Goal: Task Accomplishment & Management: Complete application form

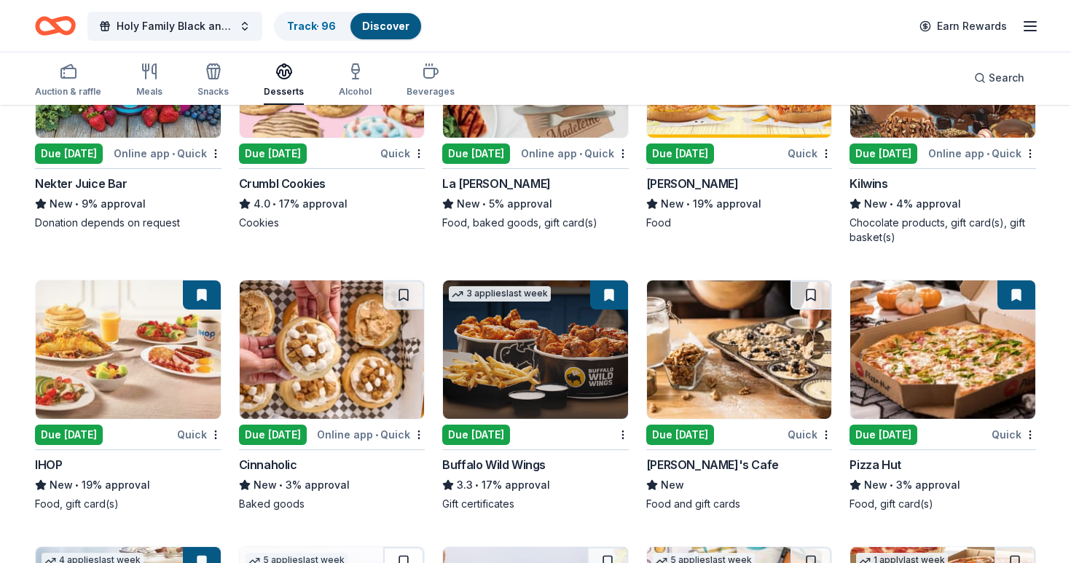
scroll to position [1716, 0]
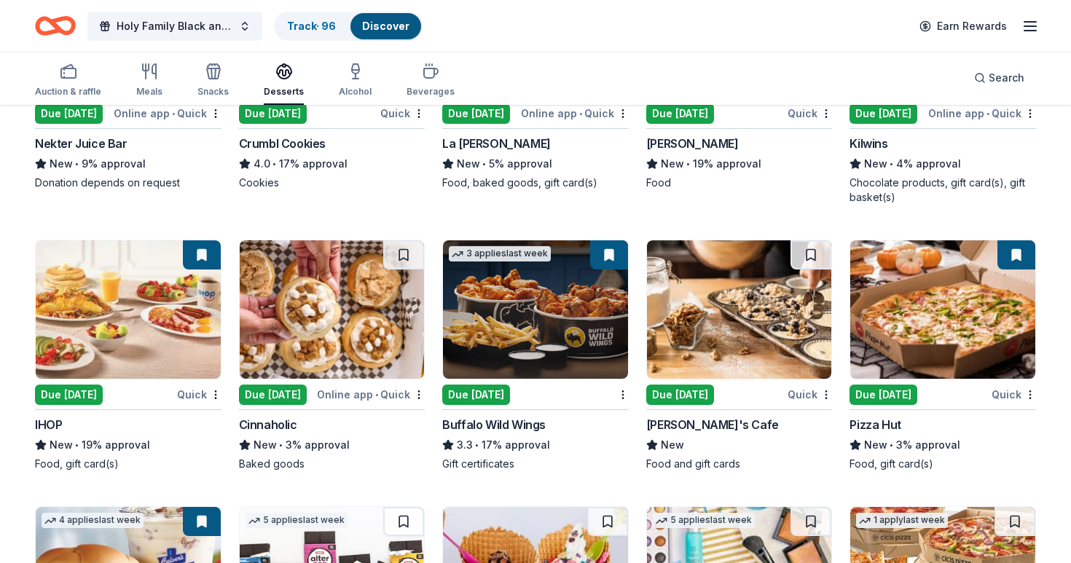
click at [553, 312] on img at bounding box center [535, 310] width 185 height 138
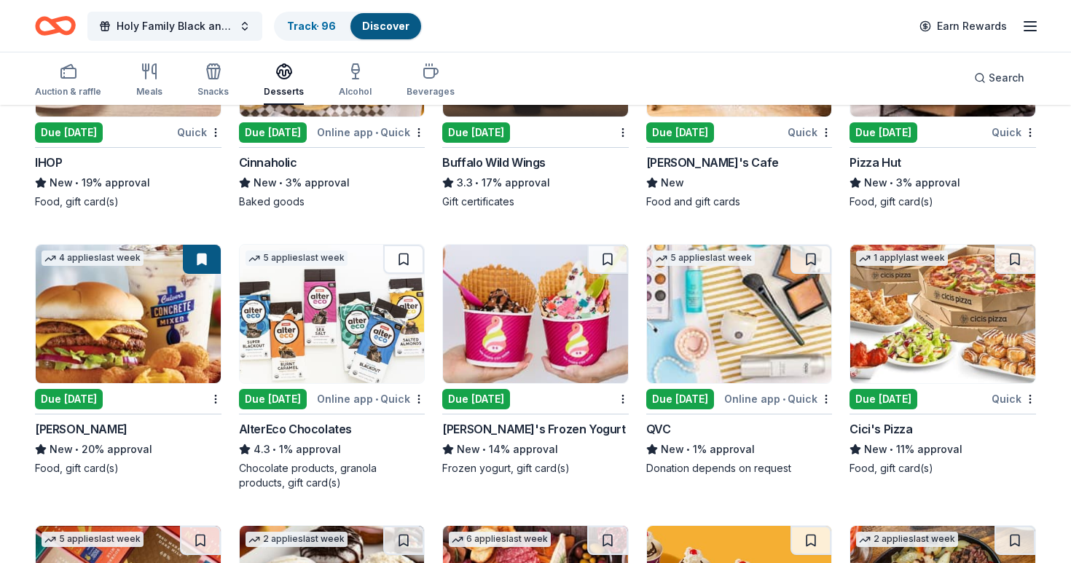
scroll to position [1990, 0]
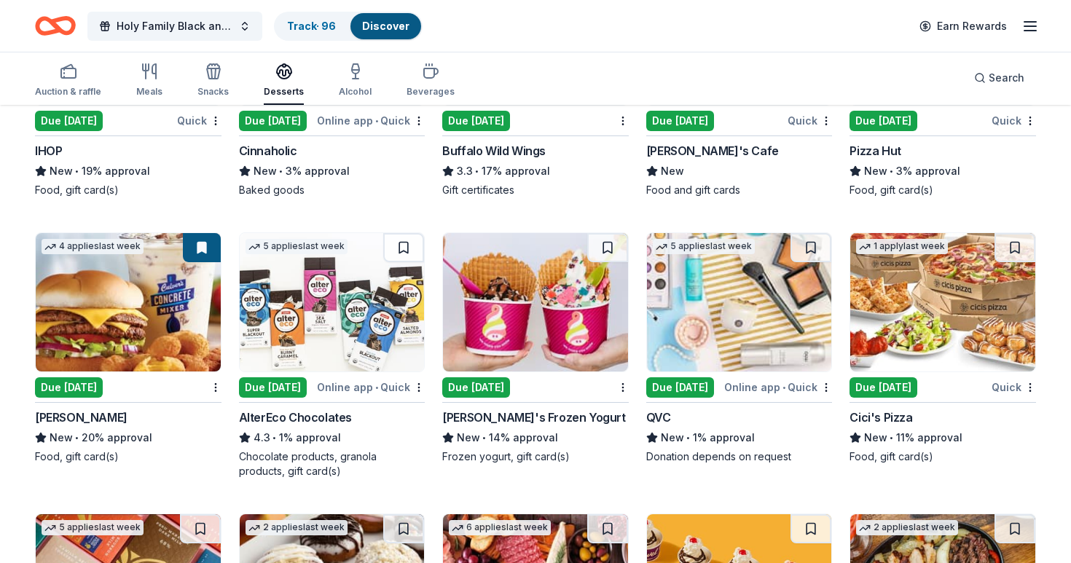
click at [117, 313] on img at bounding box center [128, 302] width 185 height 138
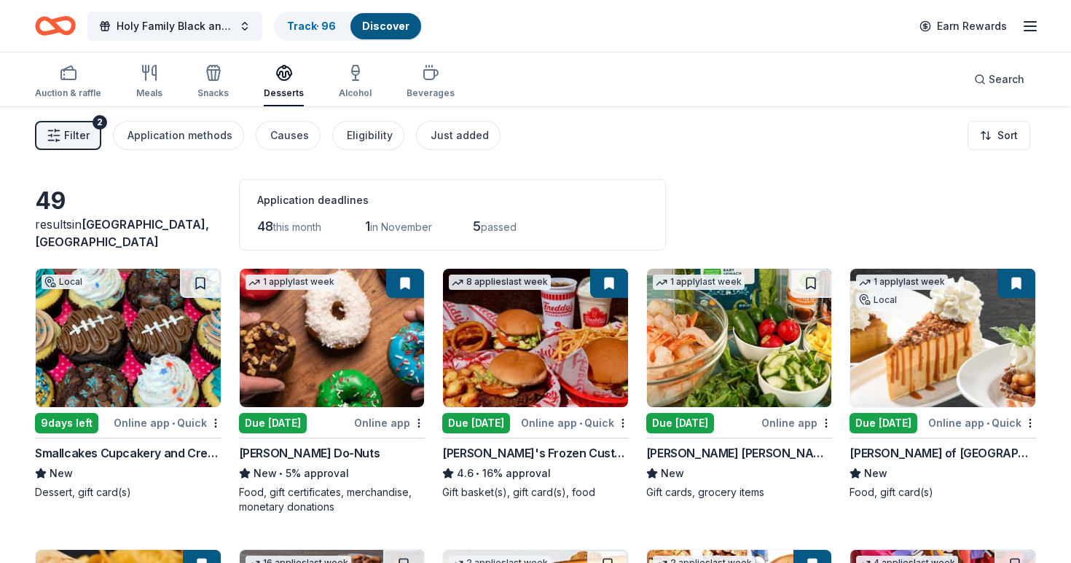
scroll to position [0, 0]
click at [70, 79] on rect "button" at bounding box center [68, 74] width 15 height 9
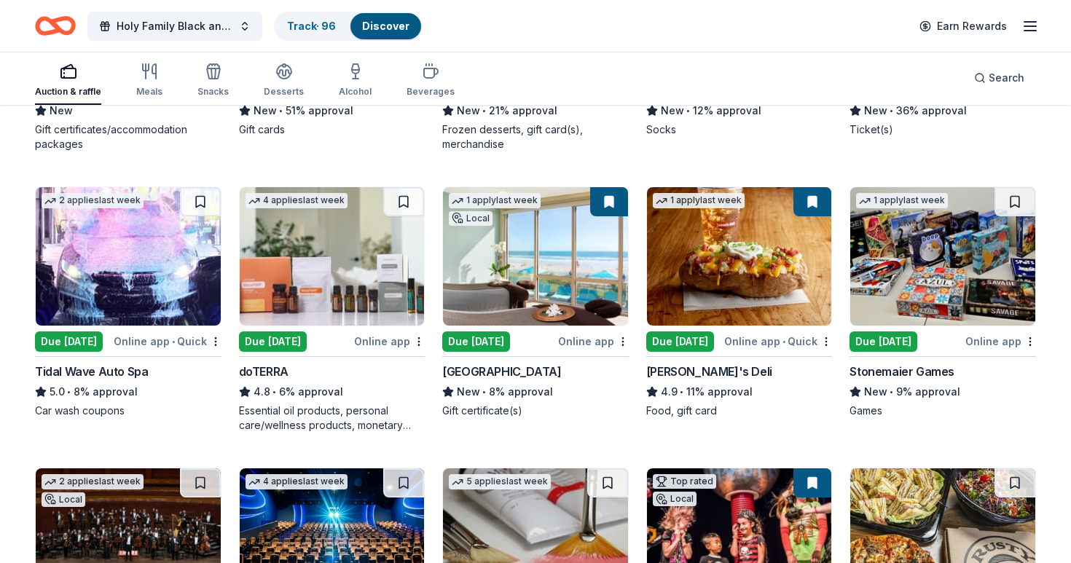
scroll to position [3426, 0]
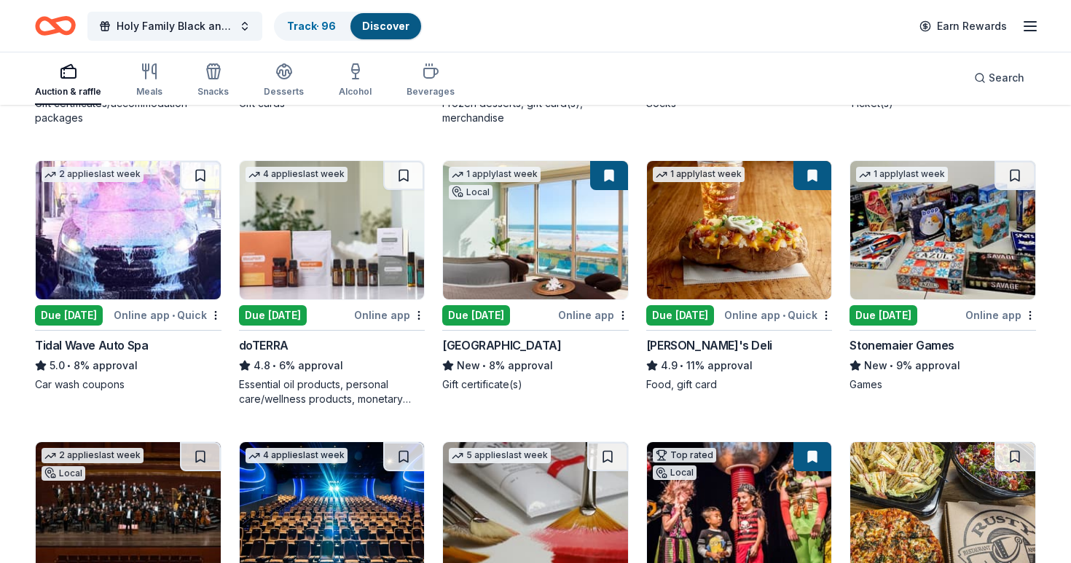
click at [134, 249] on img at bounding box center [128, 230] width 185 height 138
click at [1031, 32] on icon "button" at bounding box center [1030, 25] width 17 height 17
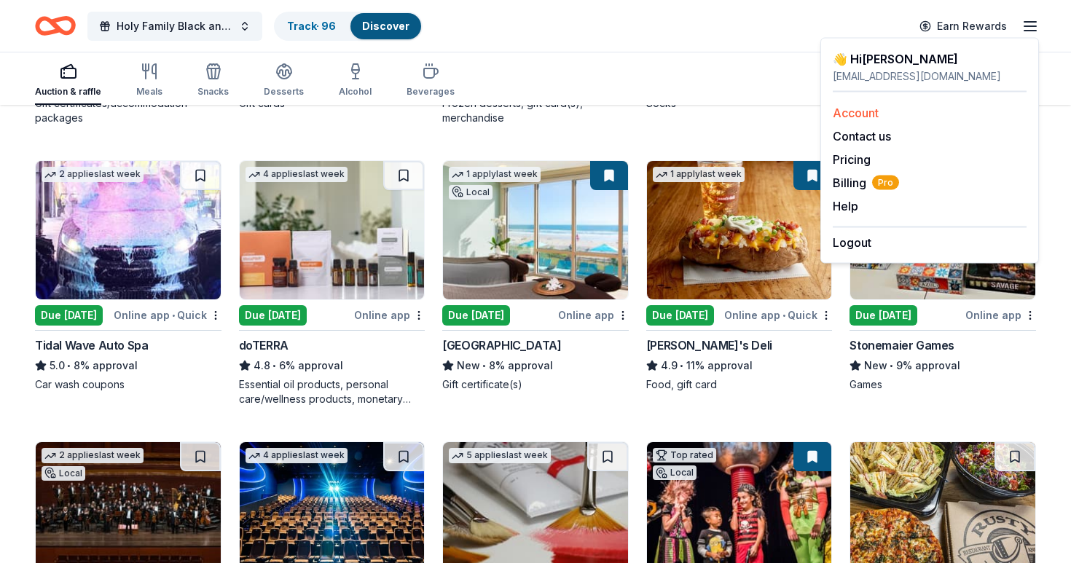
click at [864, 111] on link "Account" at bounding box center [856, 113] width 46 height 15
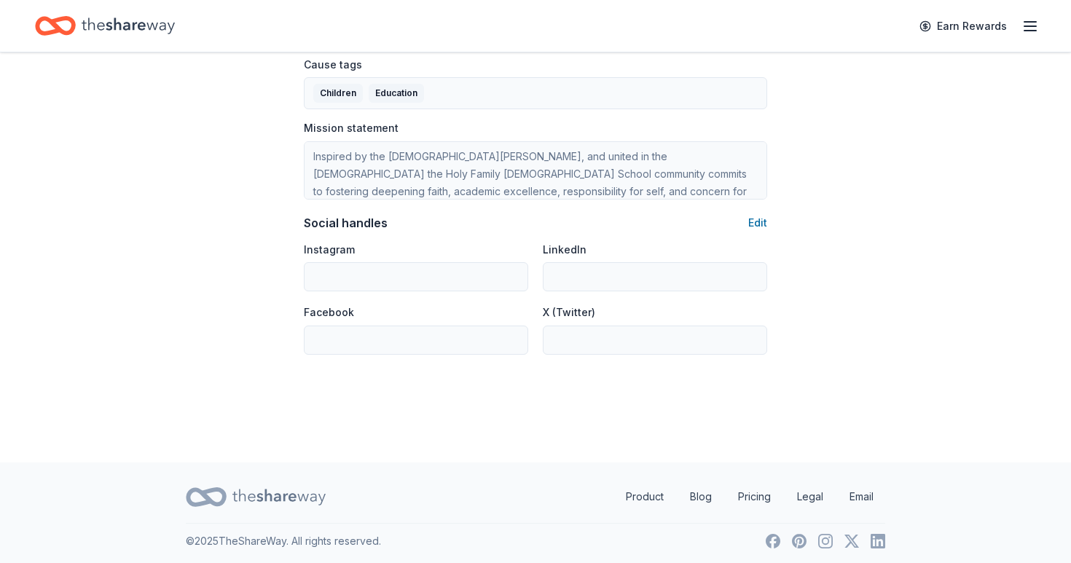
scroll to position [873, 0]
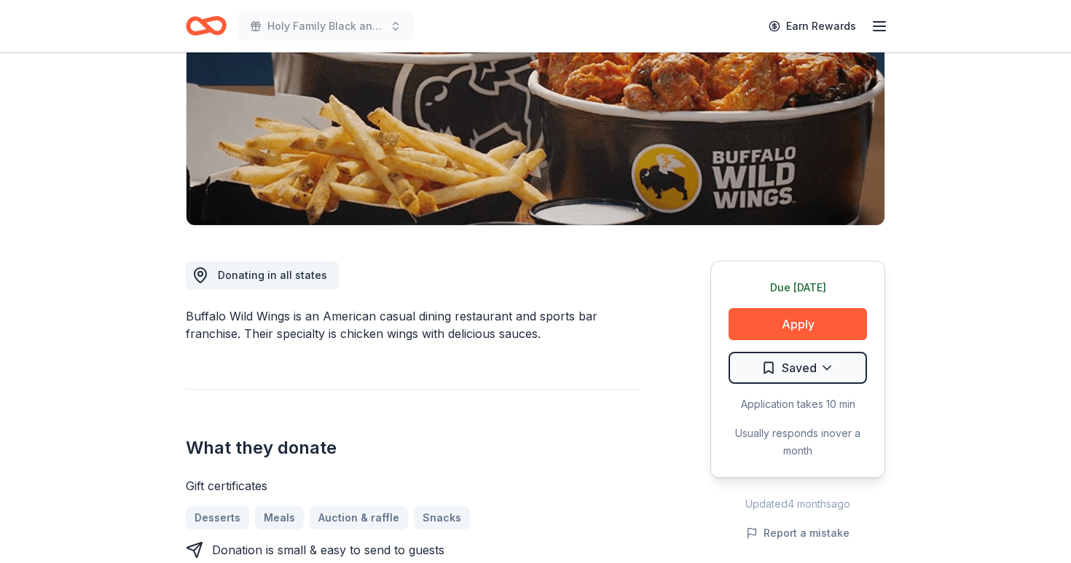
scroll to position [227, 0]
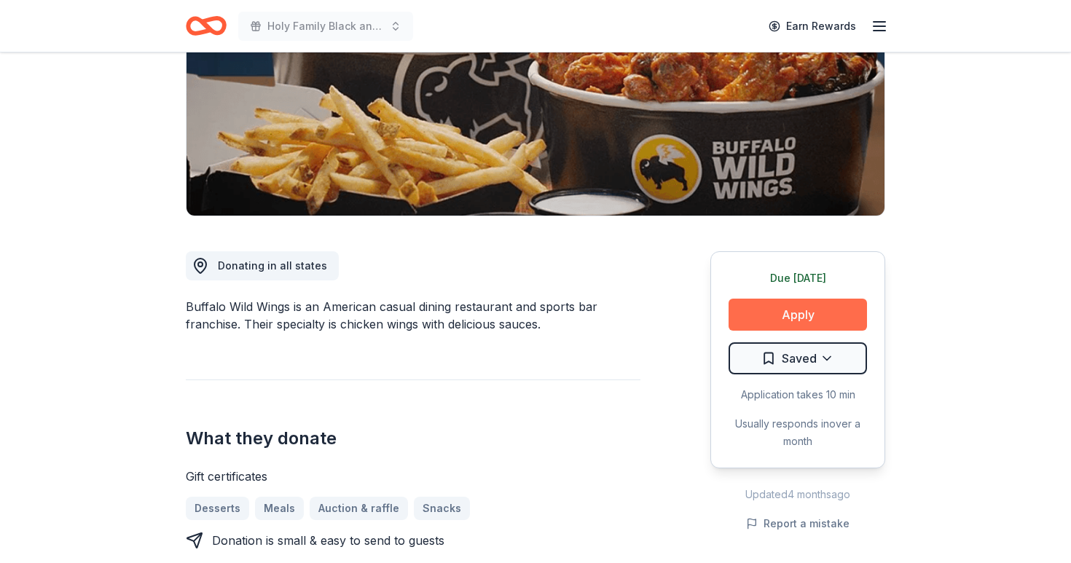
click at [791, 310] on button "Apply" at bounding box center [798, 315] width 138 height 32
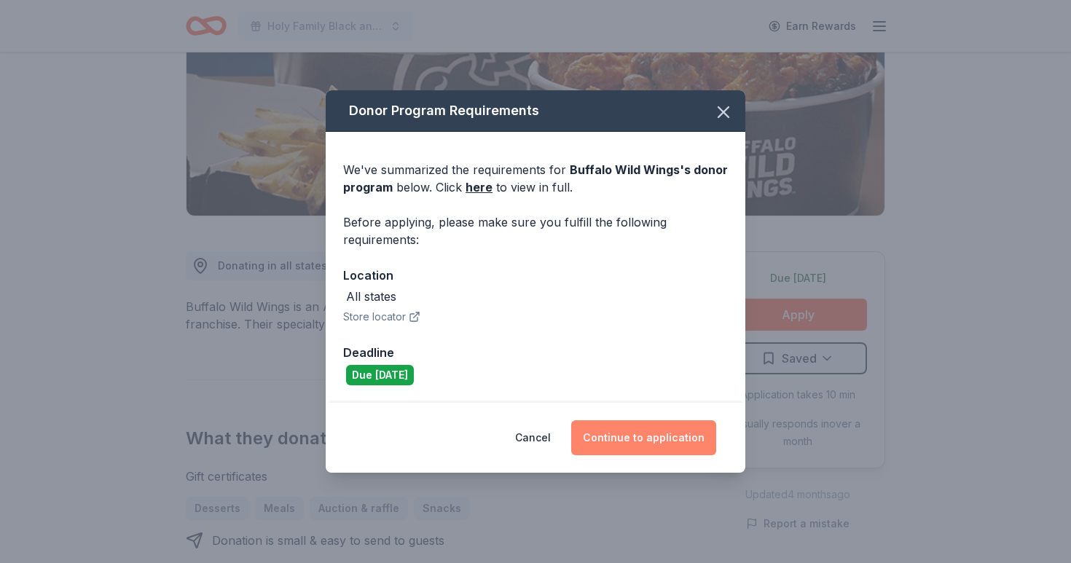
click at [655, 440] on button "Continue to application" at bounding box center [643, 438] width 145 height 35
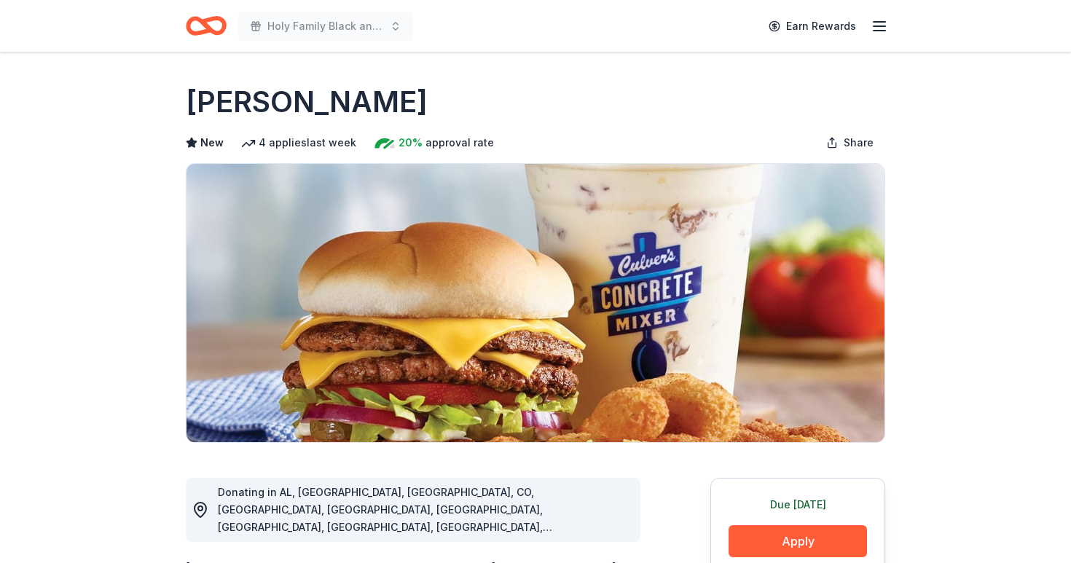
scroll to position [102, 0]
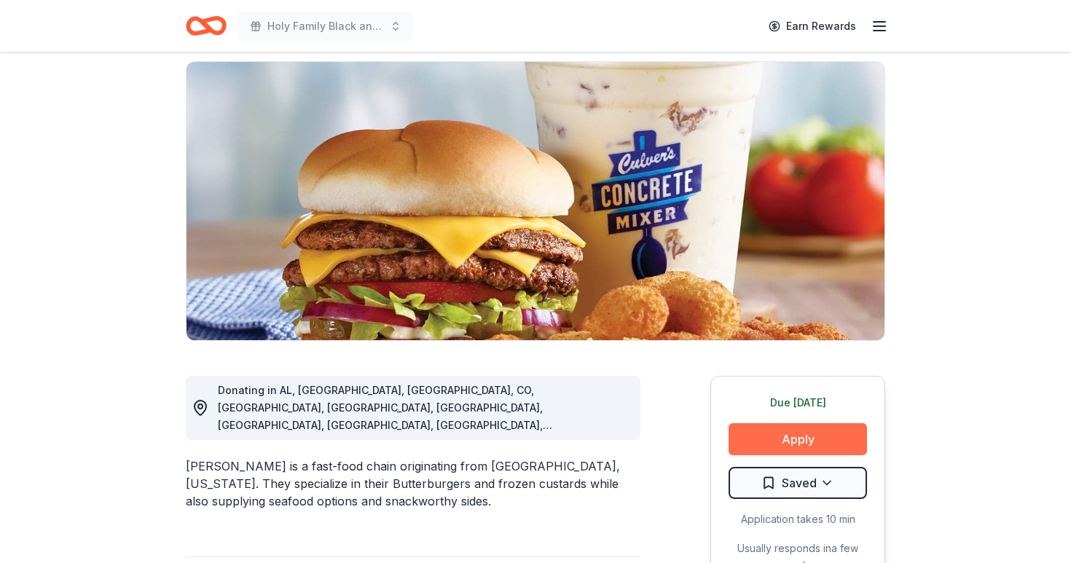
click at [801, 435] on button "Apply" at bounding box center [798, 439] width 138 height 32
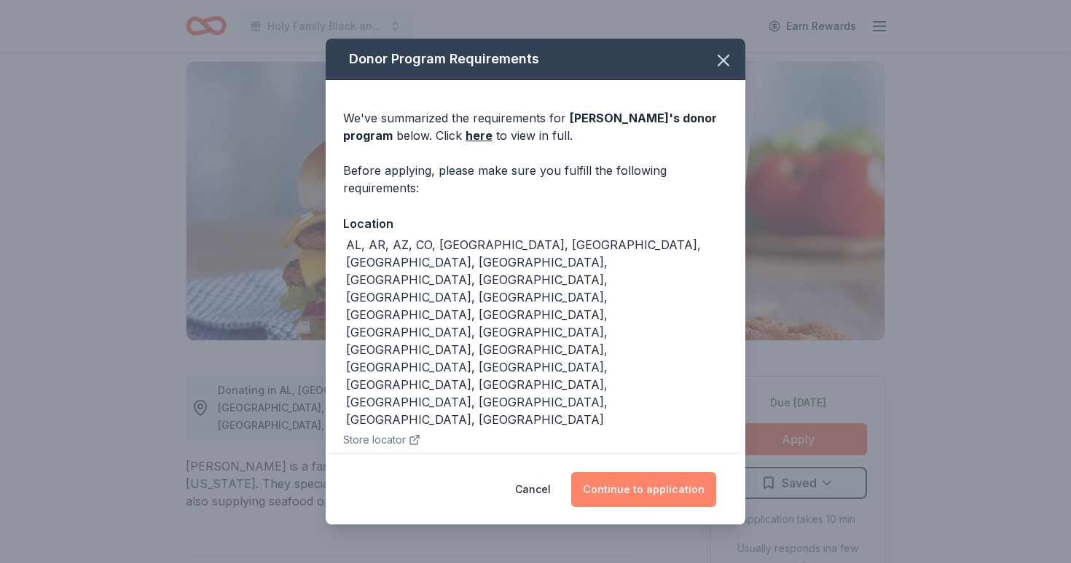
click at [636, 475] on button "Continue to application" at bounding box center [643, 489] width 145 height 35
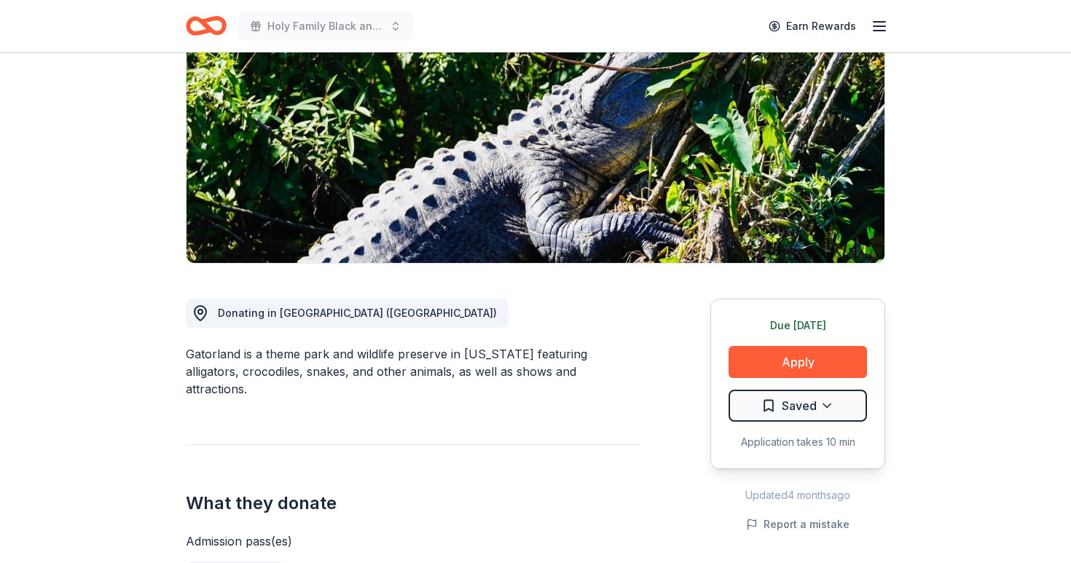
scroll to position [203, 0]
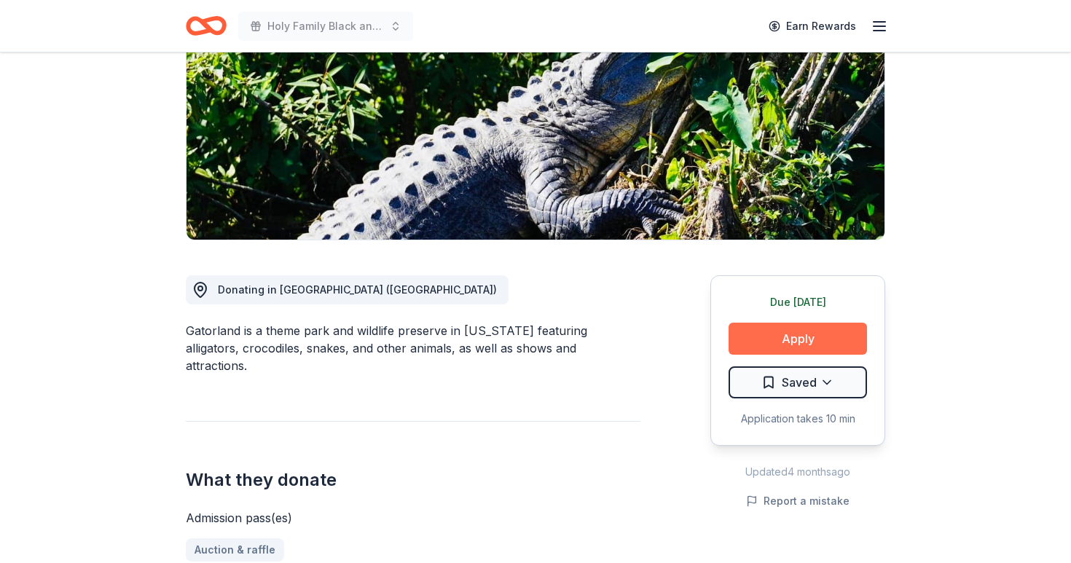
click at [814, 341] on button "Apply" at bounding box center [798, 339] width 138 height 32
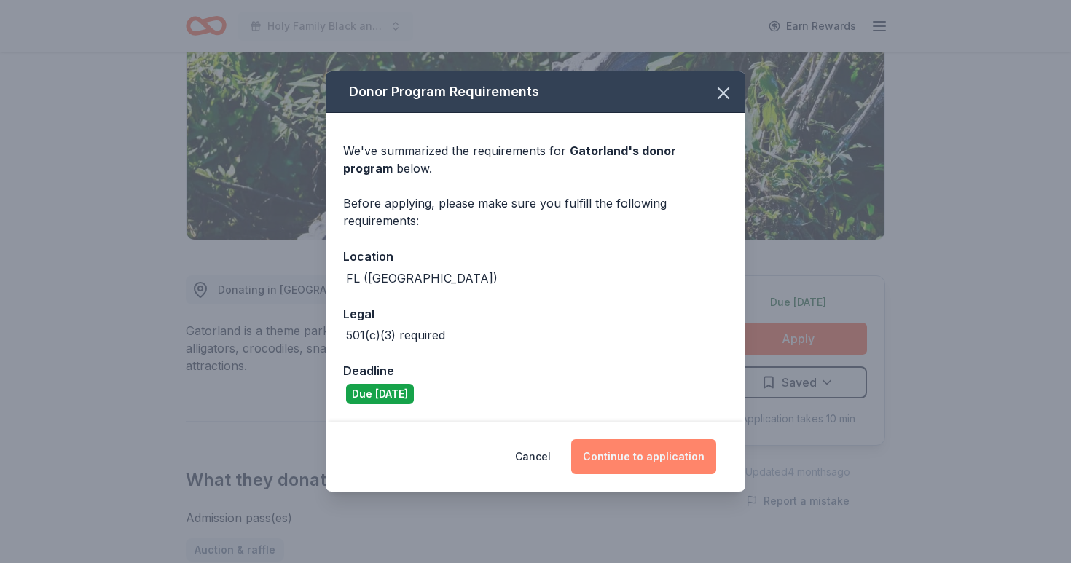
click at [648, 450] on button "Continue to application" at bounding box center [643, 456] width 145 height 35
